Goal: Complete application form: Complete application form

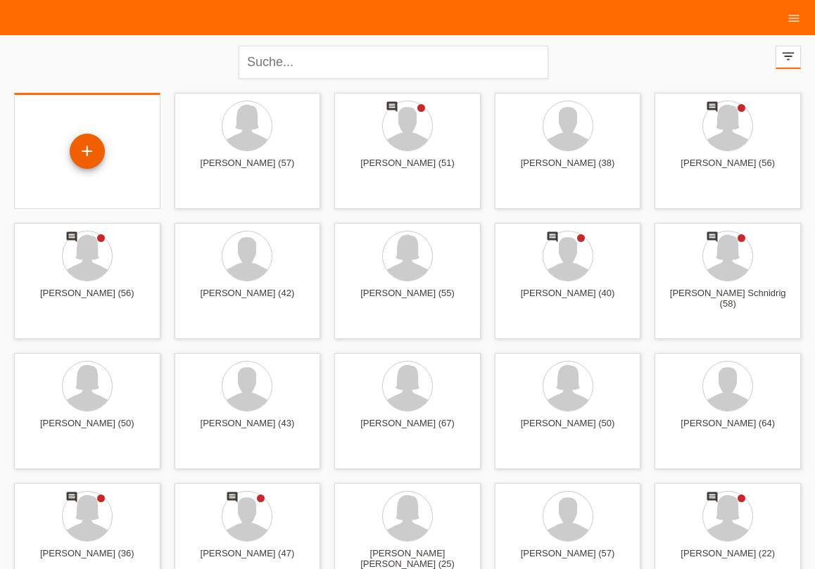
click at [82, 145] on div "+" at bounding box center [87, 151] width 35 height 35
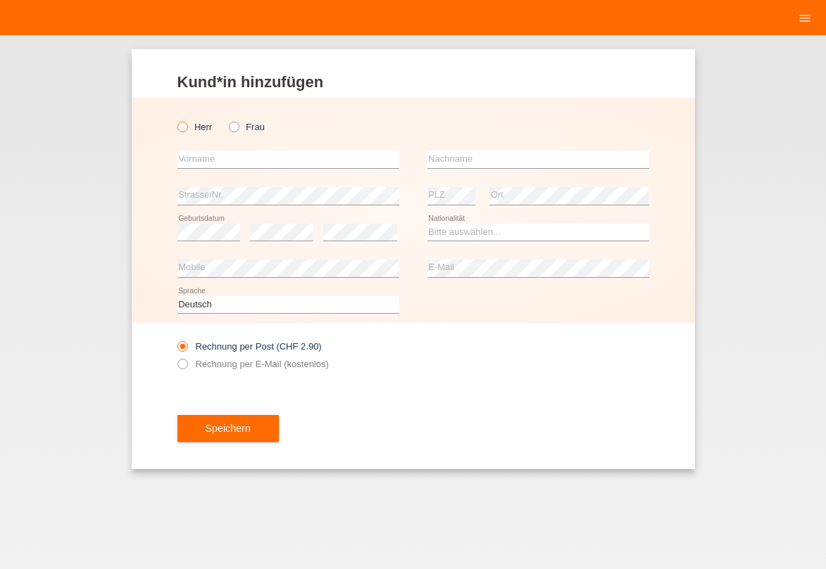
click at [175, 120] on icon at bounding box center [175, 120] width 0 height 0
click at [182, 128] on input "Herr" at bounding box center [181, 126] width 9 height 9
radio input "true"
click at [208, 153] on input "text" at bounding box center [288, 160] width 222 height 18
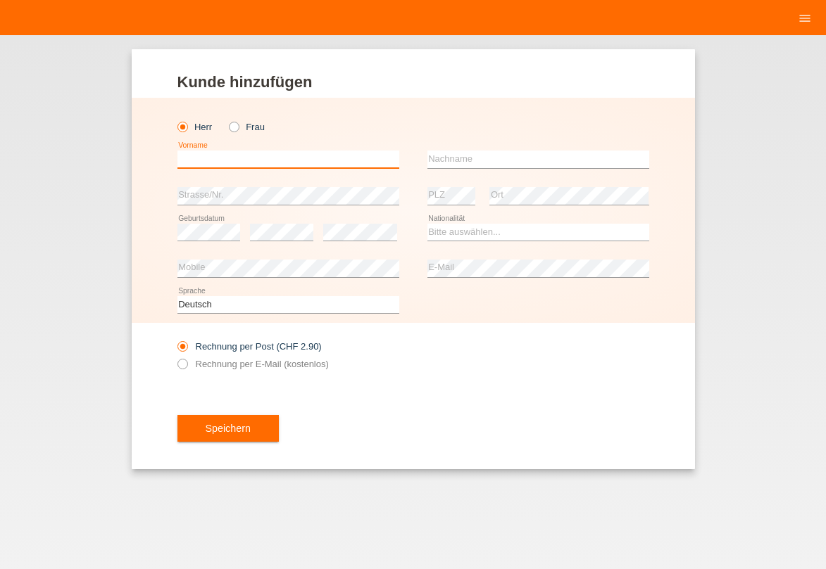
type input "k"
type input "Khaled"
click at [455, 165] on input "text" at bounding box center [538, 160] width 222 height 18
type input "Habchi"
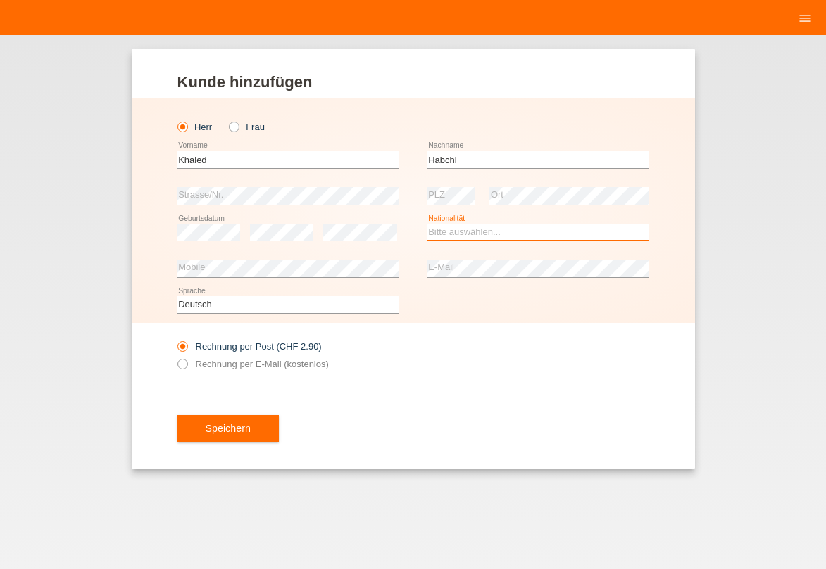
click at [455, 229] on select "Bitte auswählen... Schweiz Deutschland Liechtenstein Österreich ------------ Af…" at bounding box center [538, 232] width 222 height 17
select select "CH"
click at [0, 0] on option "Schweiz" at bounding box center [0, 0] width 0 height 0
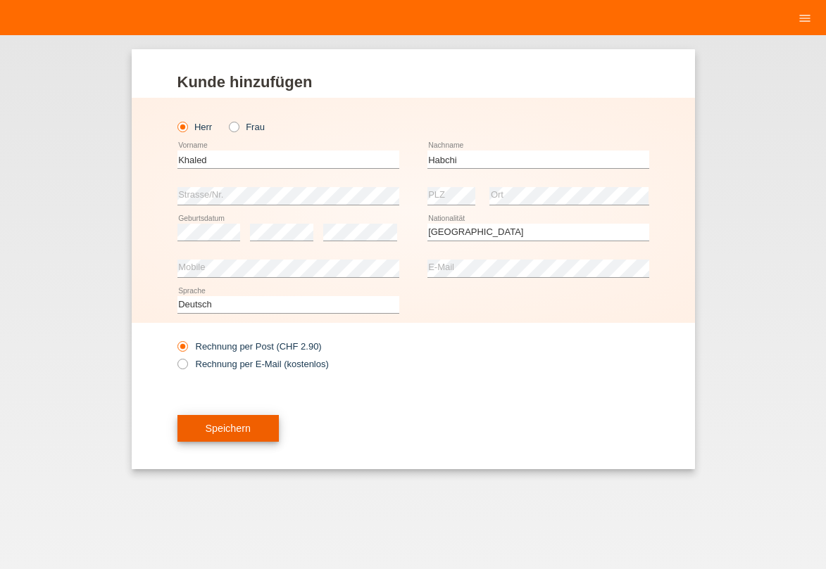
click at [221, 426] on span "Speichern" at bounding box center [228, 428] width 45 height 11
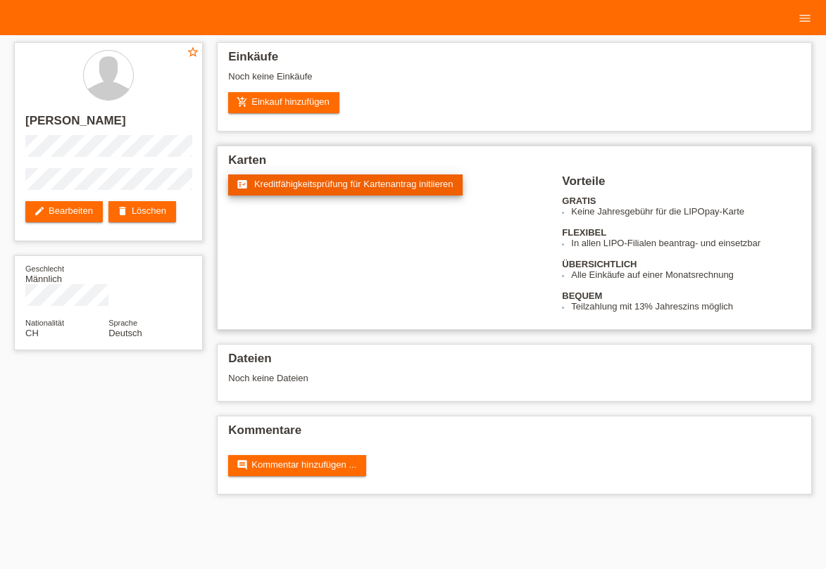
click at [316, 189] on span "Kreditfähigkeitsprüfung für Kartenantrag initiieren" at bounding box center [353, 184] width 199 height 11
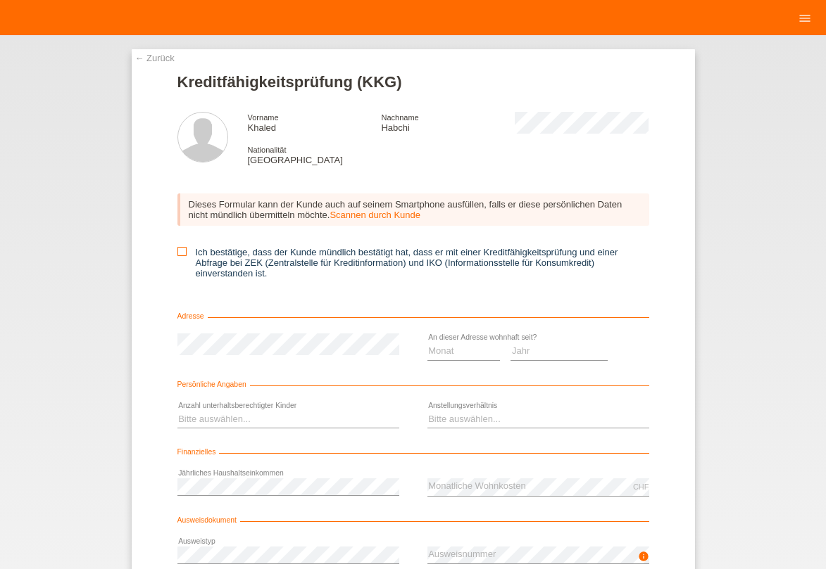
click at [177, 252] on icon at bounding box center [181, 251] width 9 height 9
click at [177, 252] on input "Ich bestätige, dass der Kunde mündlich bestätigt hat, dass er mit einer Kreditf…" at bounding box center [181, 251] width 9 height 9
checkbox input "true"
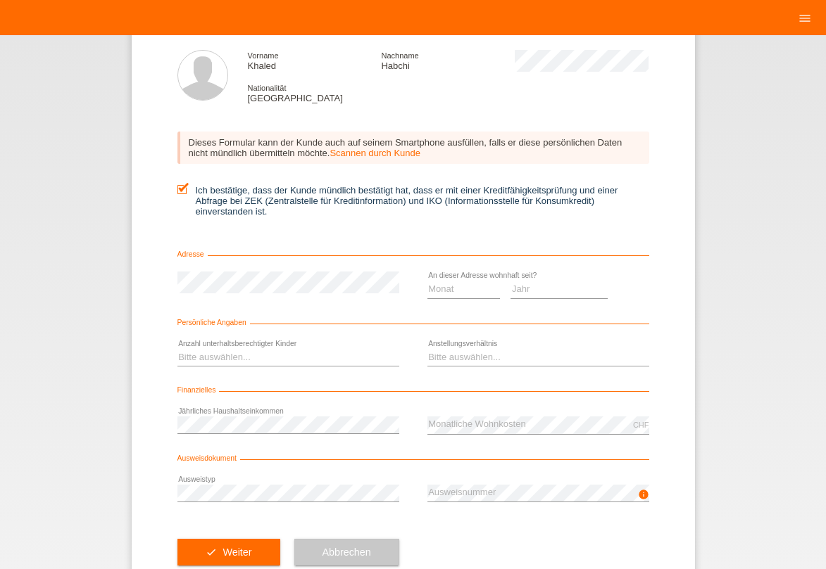
scroll to position [62, 0]
click at [427, 281] on select "Monat 01 02 03 04 05 06 07 08 09 10" at bounding box center [463, 289] width 73 height 17
select select "06"
click at [0, 0] on option "06" at bounding box center [0, 0] width 0 height 0
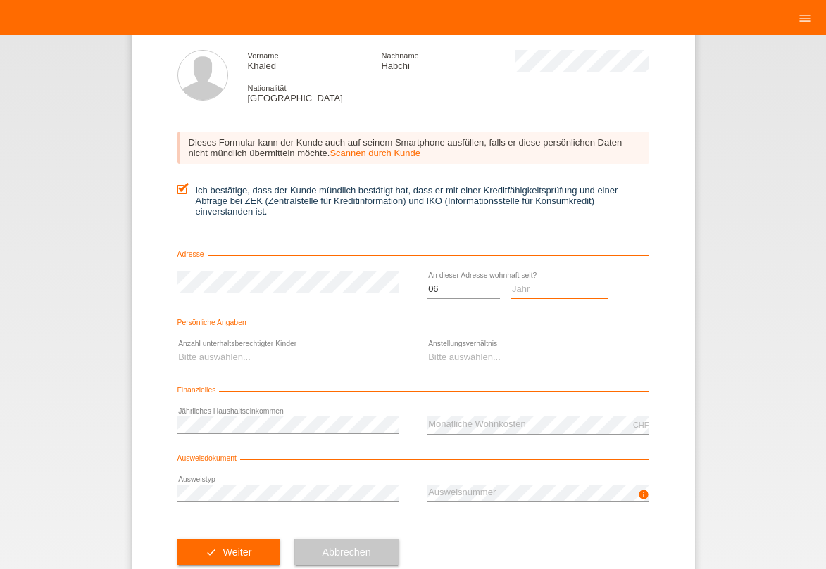
click at [510, 281] on select "Jahr 2025 2024 2023 2022 2021 2020 2019 2018 2017 2016 2015 2014 2013 2012 2011…" at bounding box center [558, 289] width 97 height 17
select select "2005"
click at [0, 0] on option "2005" at bounding box center [0, 0] width 0 height 0
click at [177, 349] on select "Bitte auswählen... 0 1 2 3 4 5 6 7 8 9" at bounding box center [288, 357] width 222 height 17
select select "2"
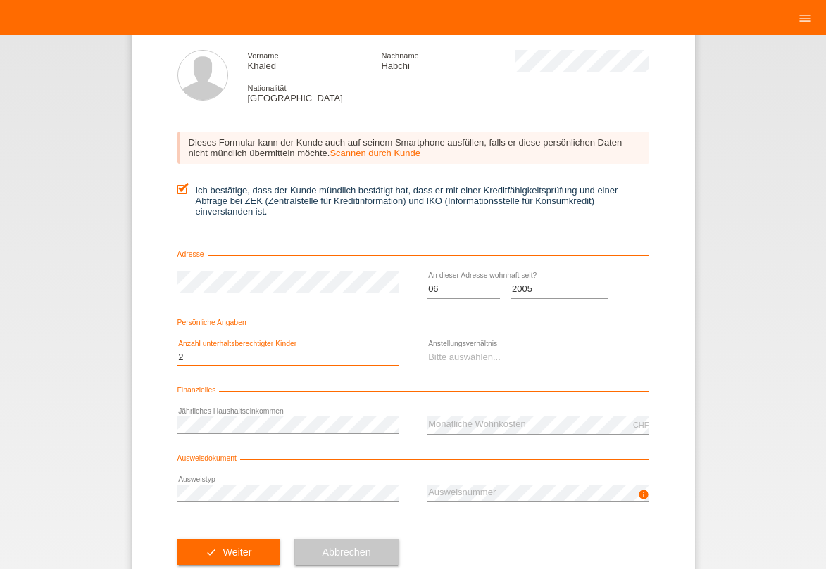
click at [0, 0] on option "2" at bounding box center [0, 0] width 0 height 0
click at [427, 349] on select "Bitte auswählen... Unbefristet Befristet Lehrling/Student Pensioniert Nicht arb…" at bounding box center [538, 357] width 222 height 17
select select "INDEPENDENT"
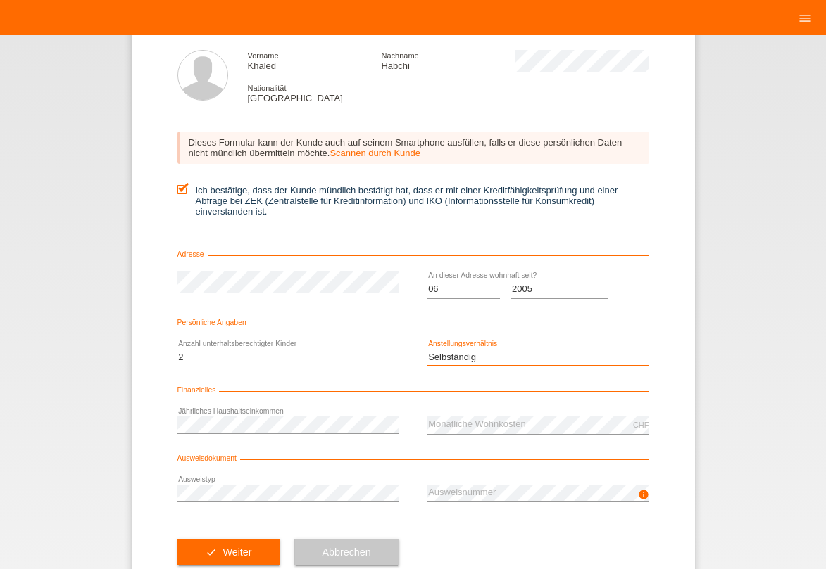
click at [0, 0] on option "Selbständig" at bounding box center [0, 0] width 0 height 0
click at [188, 553] on button "check Weiter" at bounding box center [228, 552] width 103 height 27
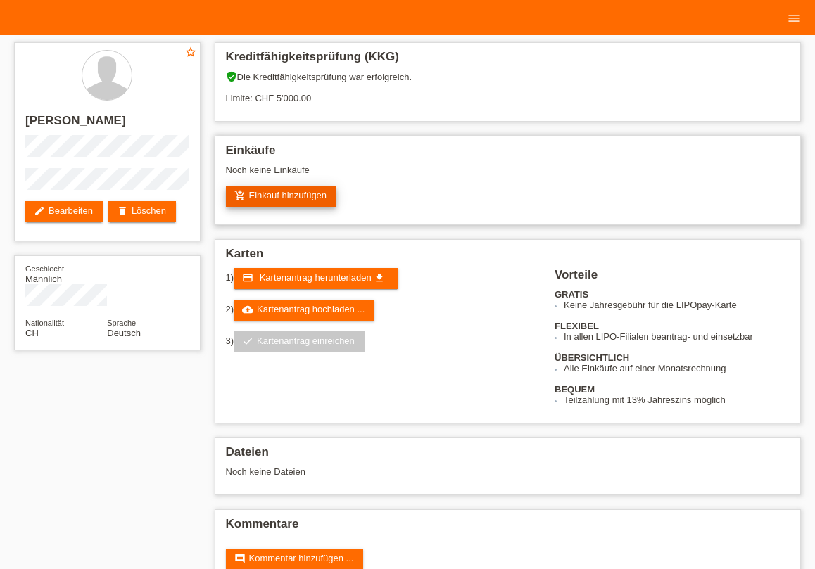
click at [309, 196] on link "add_shopping_cart Einkauf hinzufügen" at bounding box center [281, 196] width 111 height 21
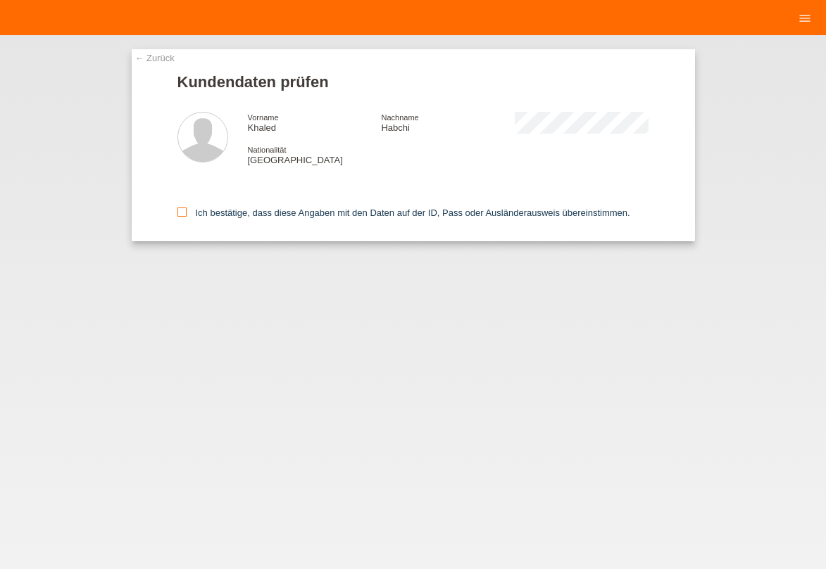
click at [187, 213] on label "Ich bestätige, dass diese Angaben mit den Daten auf der ID, Pass oder Ausländer…" at bounding box center [403, 213] width 453 height 11
click at [183, 213] on icon at bounding box center [181, 212] width 9 height 9
click at [183, 213] on input "Ich bestätige, dass diese Angaben mit den Daten auf der ID, Pass oder Ausländer…" at bounding box center [181, 212] width 9 height 9
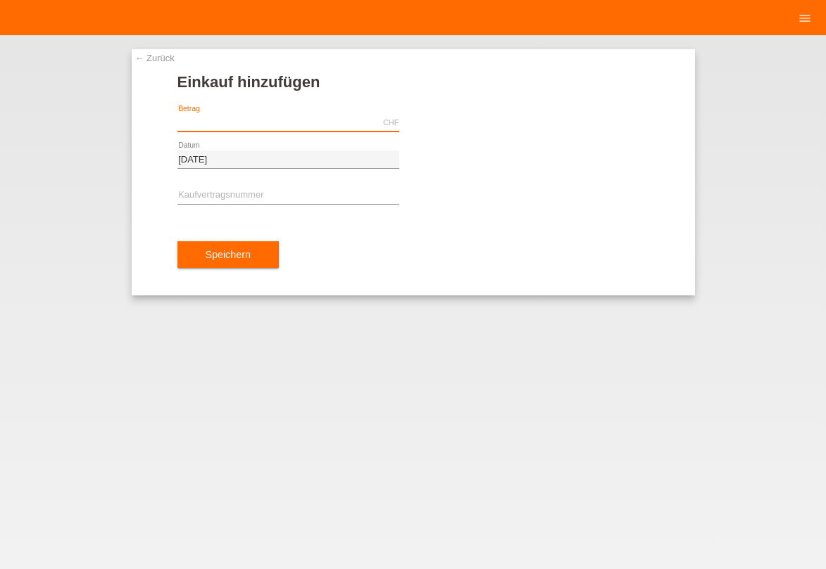
click at [207, 126] on input "text" at bounding box center [288, 123] width 222 height 18
type input "2170.85"
click at [324, 180] on div "error Kaufvertragsnummer" at bounding box center [288, 196] width 222 height 37
click at [318, 191] on input "text" at bounding box center [288, 196] width 222 height 18
type input "y"
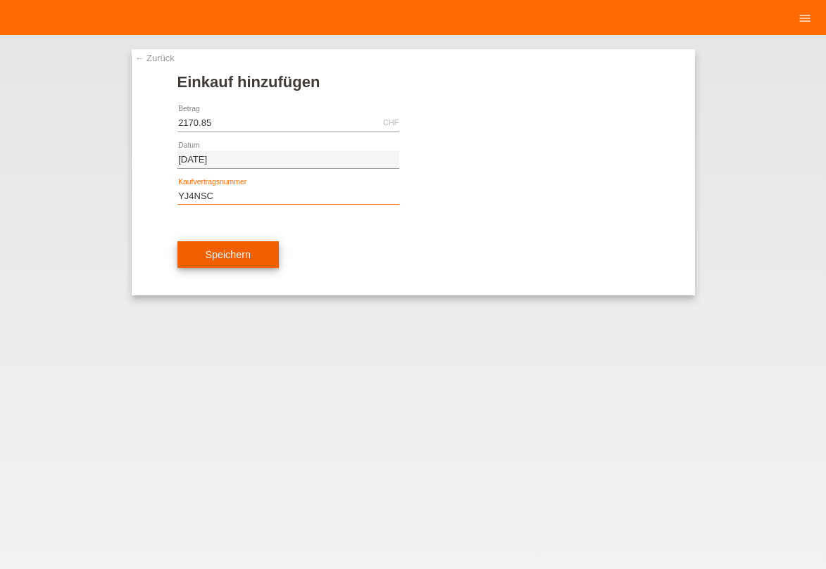
type input "YJ4NSC"
click at [244, 252] on span "Speichern" at bounding box center [228, 254] width 45 height 11
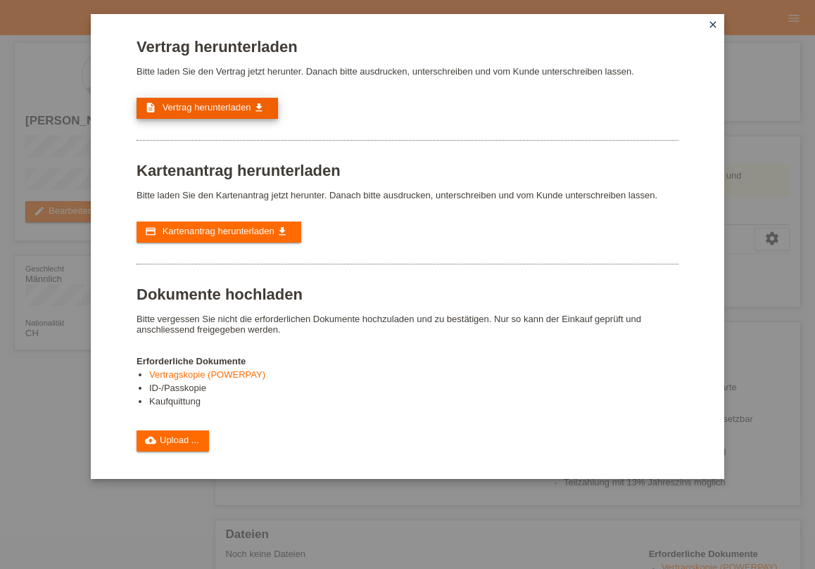
click at [227, 103] on link "description Vertrag herunterladen get_app" at bounding box center [207, 108] width 141 height 21
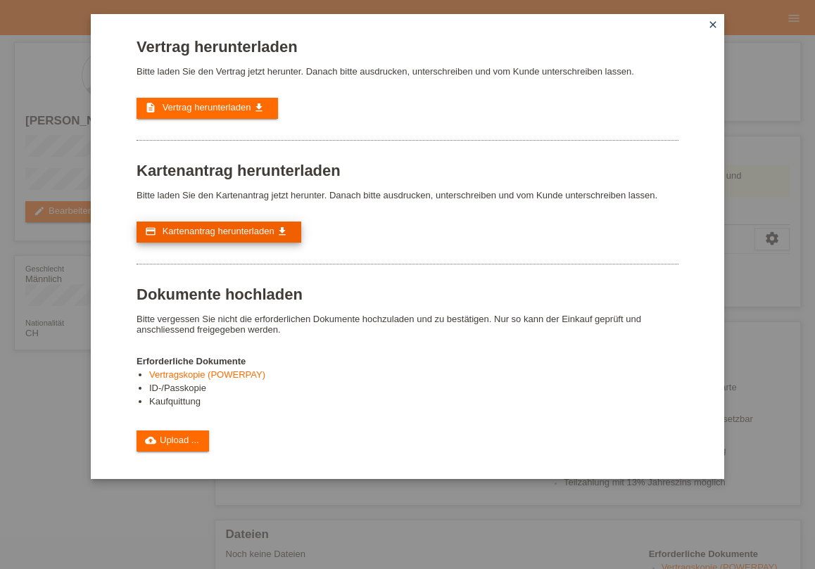
click at [223, 234] on span "Kartenantrag herunterladen" at bounding box center [219, 231] width 112 height 11
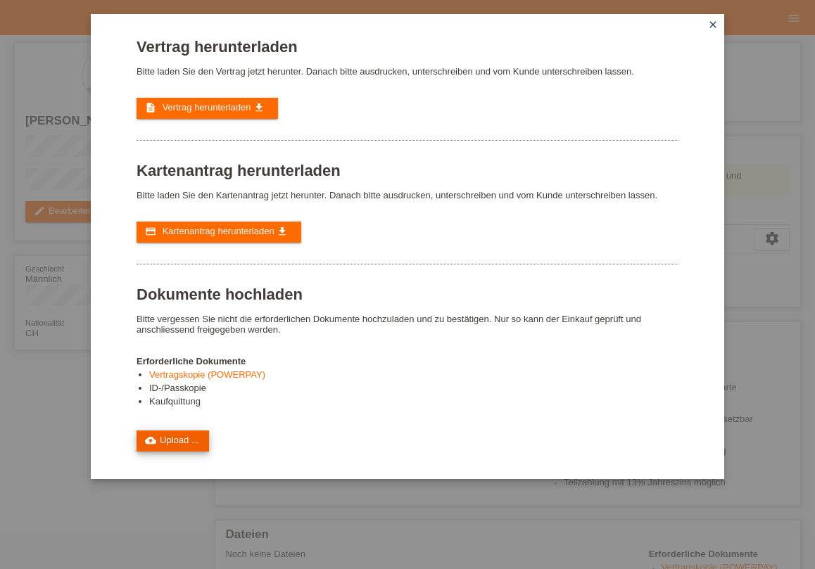
click at [182, 452] on link "cloud_upload Upload ..." at bounding box center [173, 441] width 72 height 21
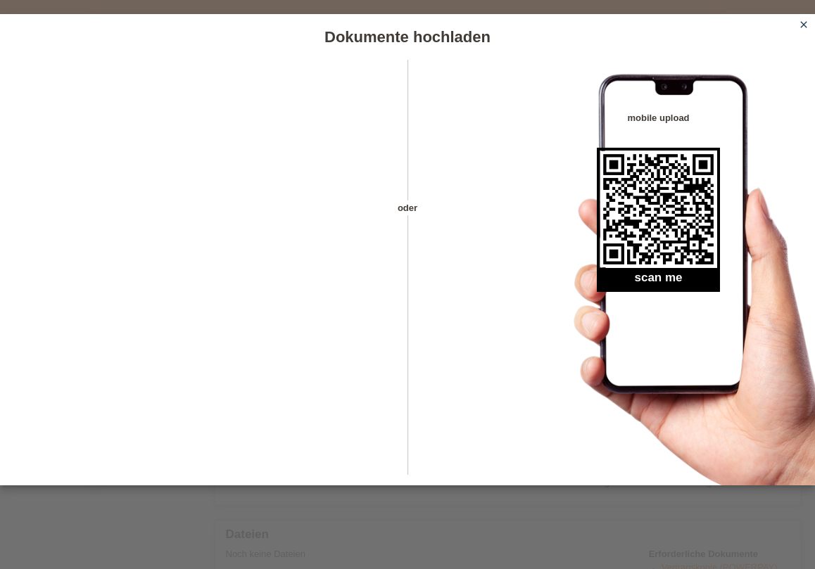
click at [802, 23] on icon "close" at bounding box center [803, 24] width 11 height 11
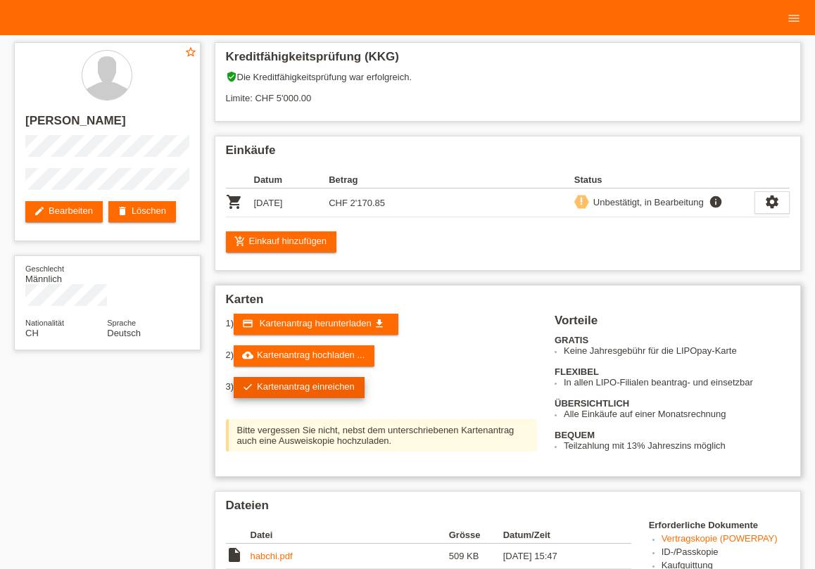
click at [300, 388] on link "check Kartenantrag einreichen" at bounding box center [299, 387] width 131 height 21
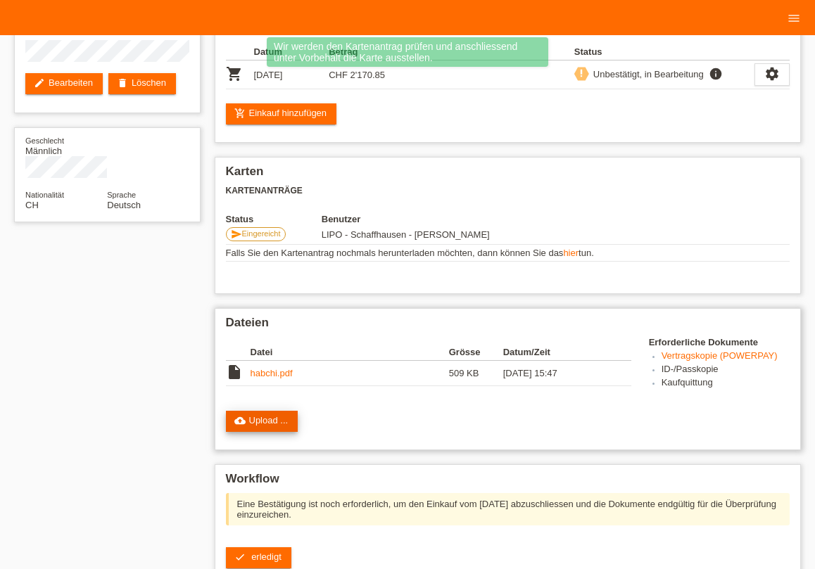
scroll to position [155, 0]
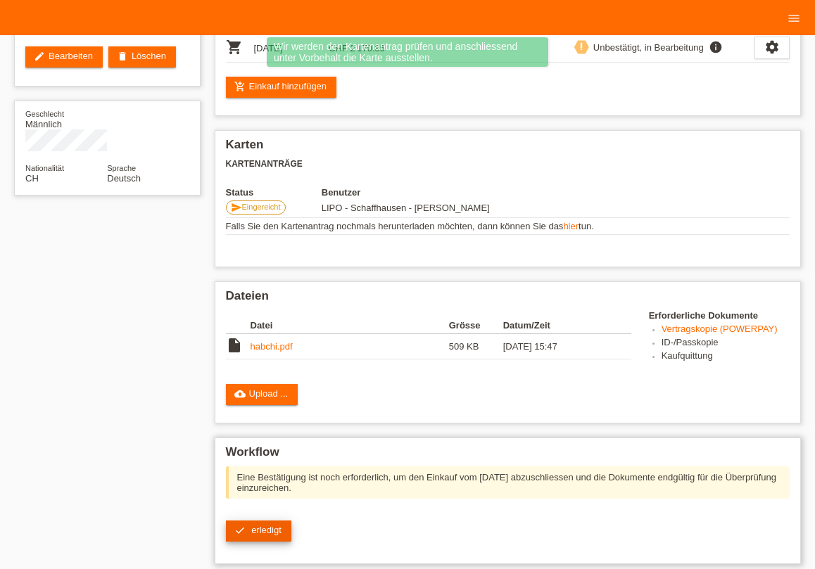
click at [254, 533] on span "erledigt" at bounding box center [266, 530] width 30 height 11
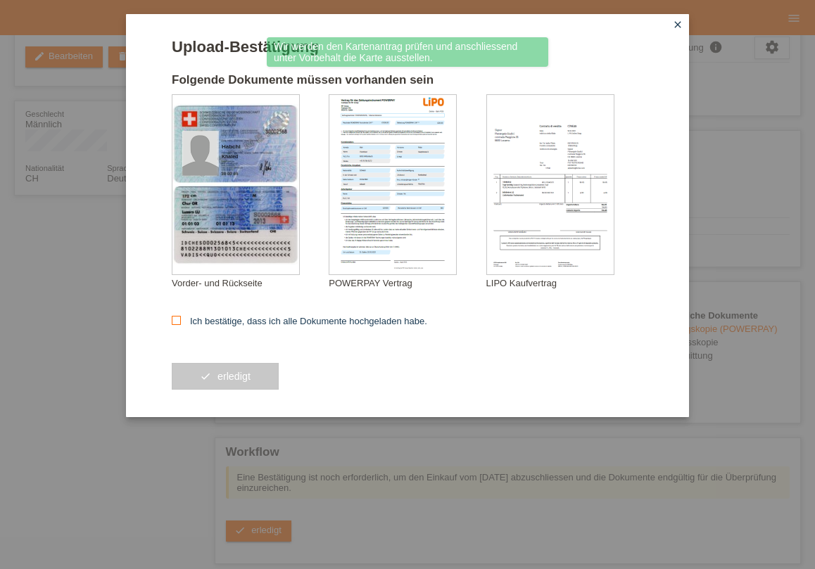
click at [174, 319] on icon at bounding box center [176, 320] width 9 height 9
click at [174, 319] on input "Ich bestätige, dass ich alle Dokumente hochgeladen habe." at bounding box center [176, 320] width 9 height 9
checkbox input "true"
click at [231, 382] on span "erledigt" at bounding box center [233, 376] width 33 height 11
